Goal: Register for event/course

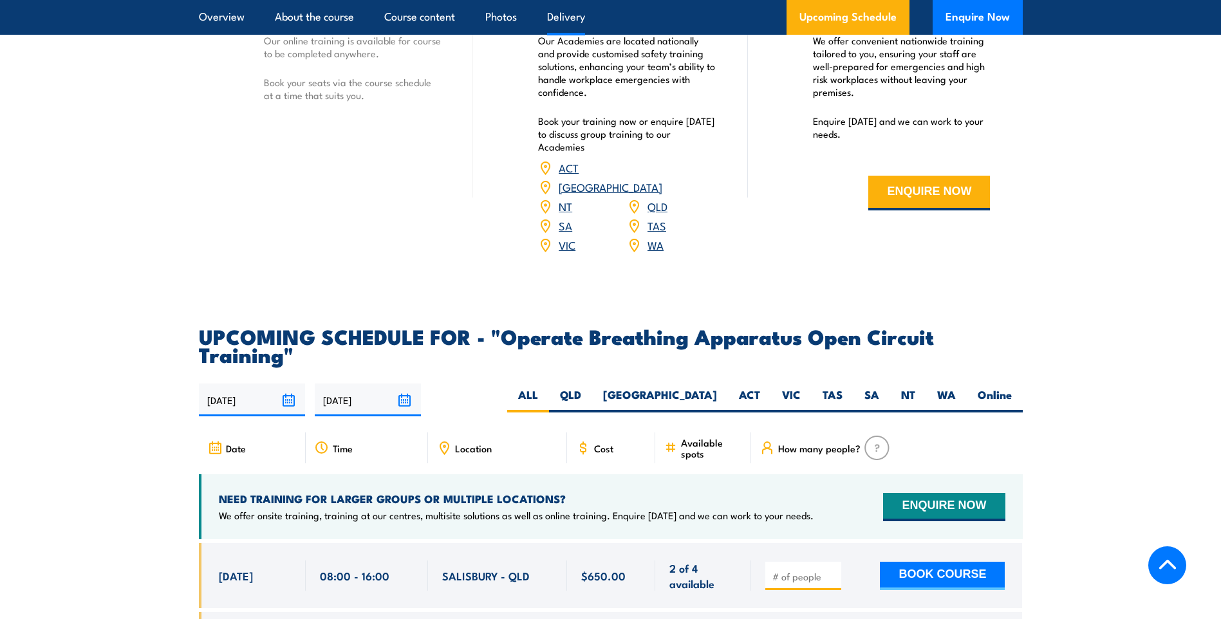
scroll to position [2060, 0]
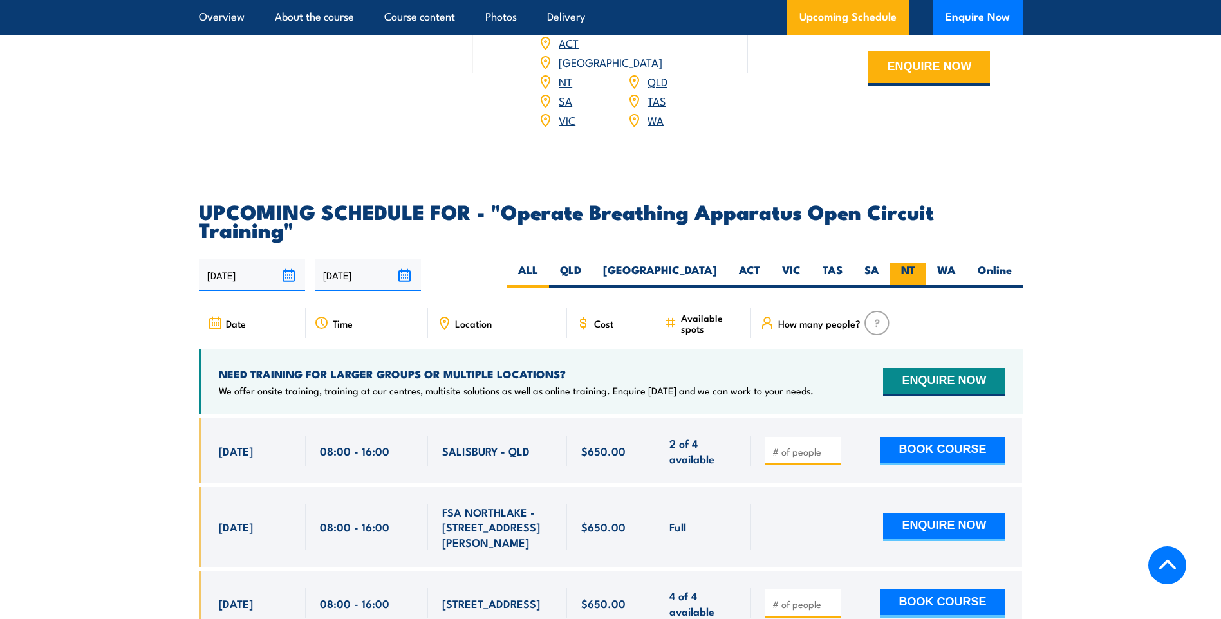
click at [909, 263] on label "NT" at bounding box center [909, 275] width 36 height 25
click at [916, 263] on input "NT" at bounding box center [920, 267] width 8 height 8
radio input "true"
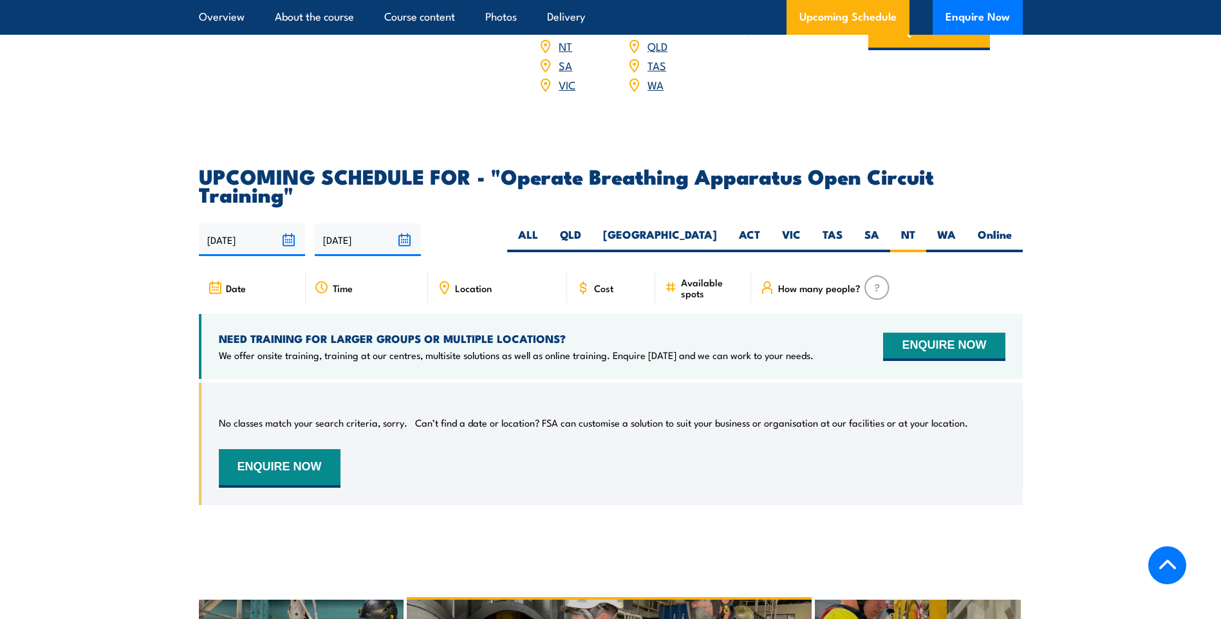
scroll to position [1971, 0]
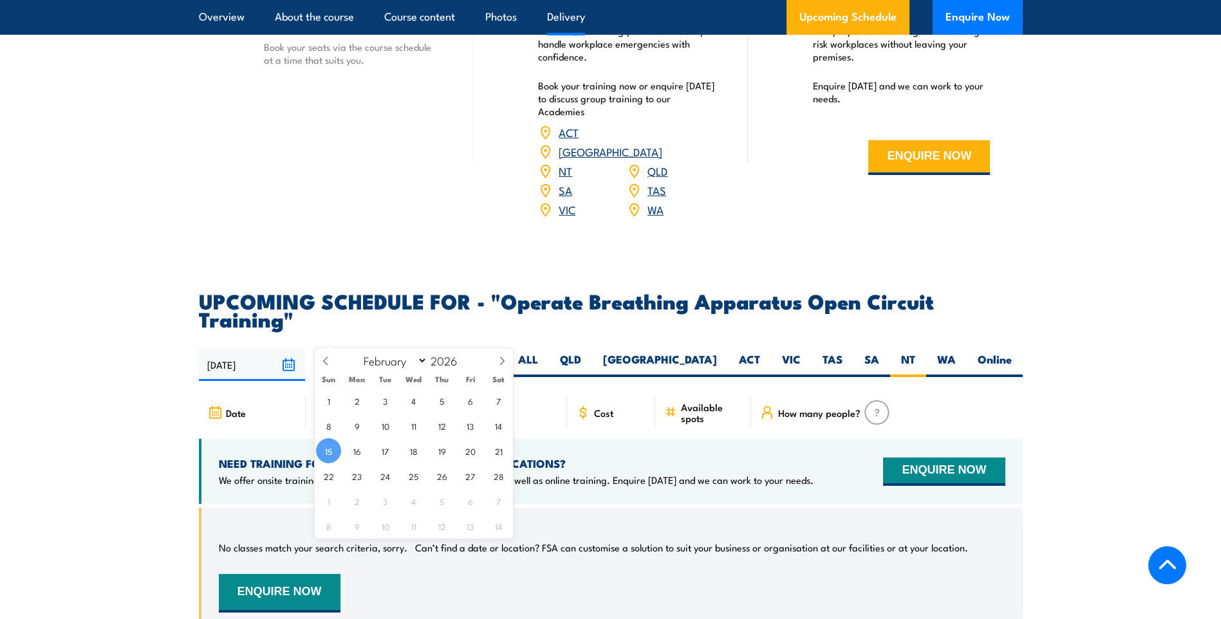
click at [403, 348] on input "[DATE]" at bounding box center [368, 364] width 106 height 33
click at [418, 359] on select "January February March April May June July August September October November De…" at bounding box center [392, 360] width 70 height 17
select select "9"
click at [358, 352] on select "January February March April May June July August September October November De…" at bounding box center [392, 360] width 70 height 17
click at [416, 449] on span "14" at bounding box center [413, 450] width 25 height 25
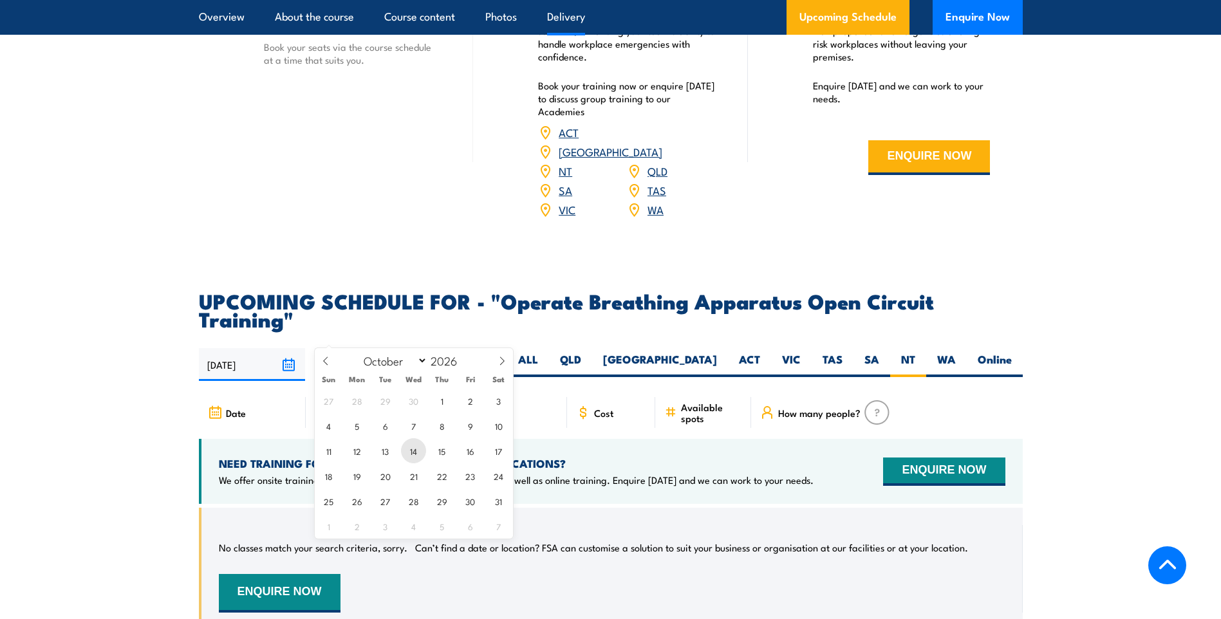
type input "14/10/2026"
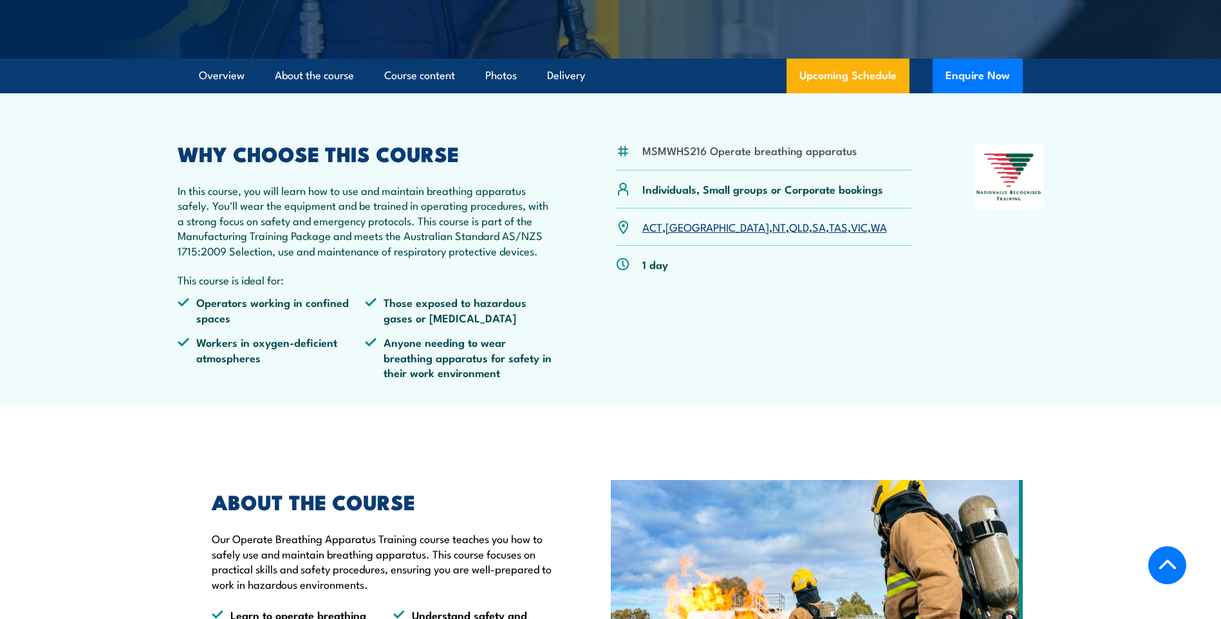
scroll to position [322, 0]
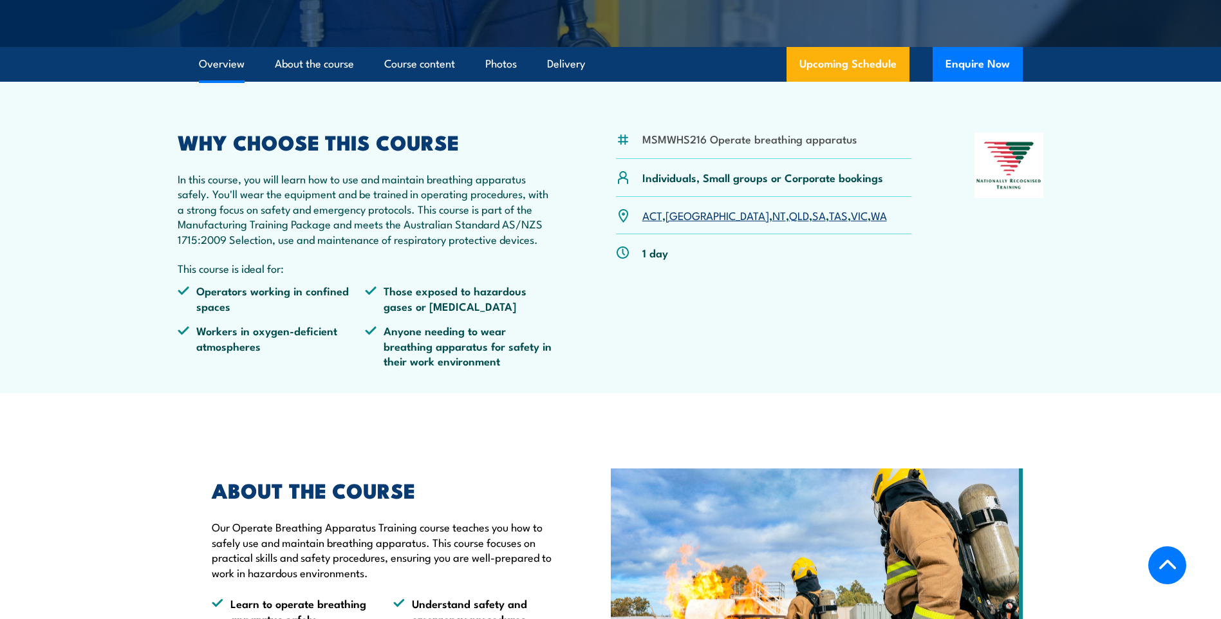
click at [773, 223] on link "NT" at bounding box center [780, 214] width 14 height 15
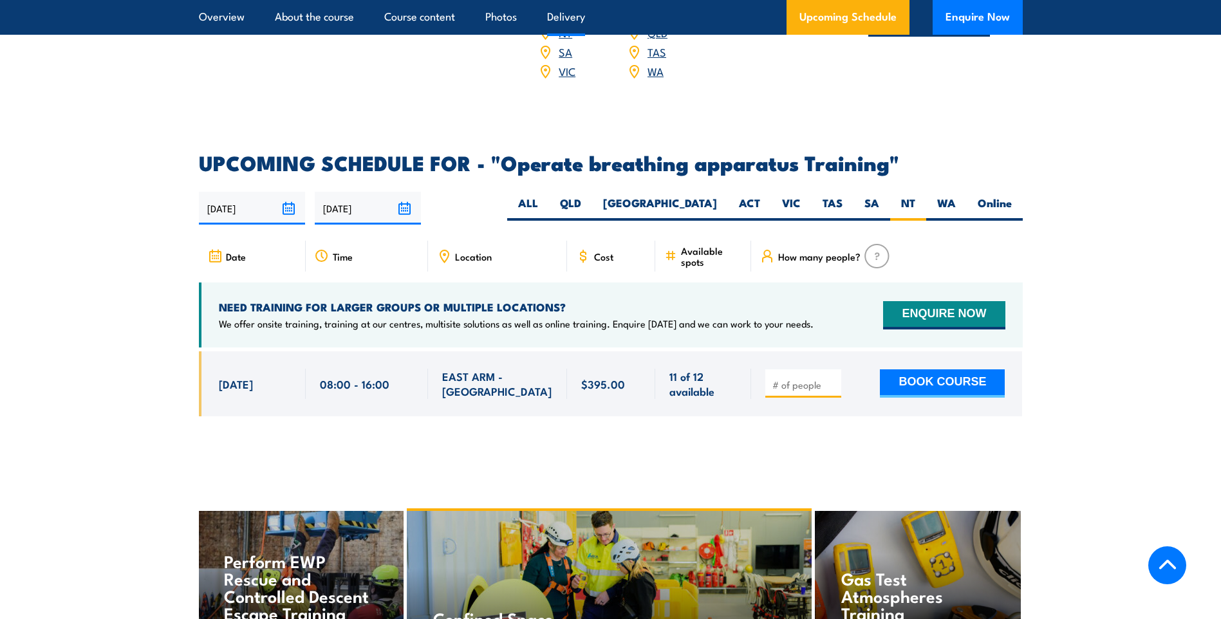
scroll to position [1992, 0]
